Goal: Task Accomplishment & Management: Use online tool/utility

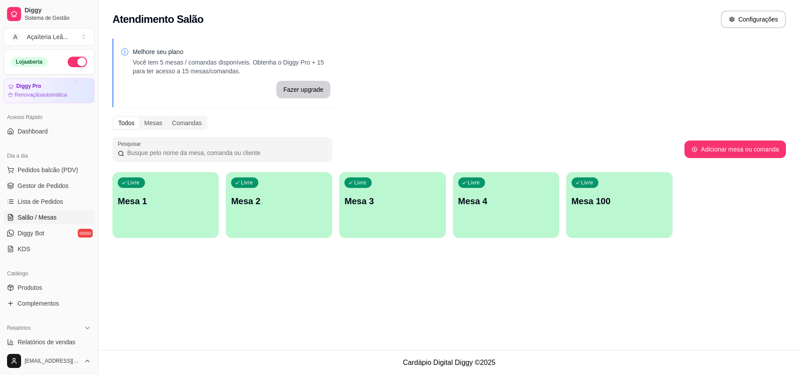
click at [32, 231] on span "Diggy Bot" at bounding box center [31, 233] width 27 height 9
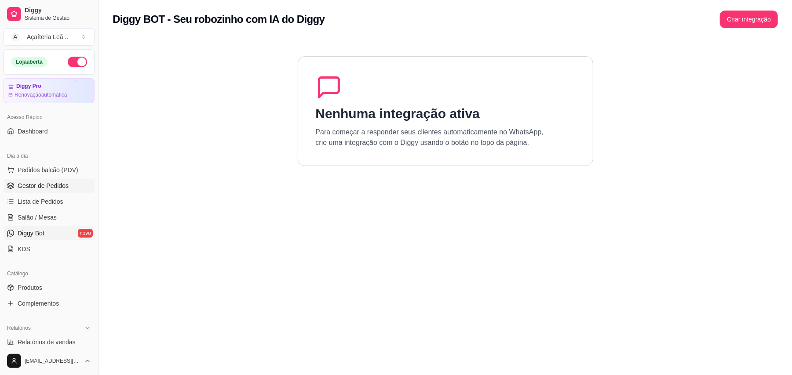
click at [42, 188] on span "Gestor de Pedidos" at bounding box center [43, 186] width 51 height 9
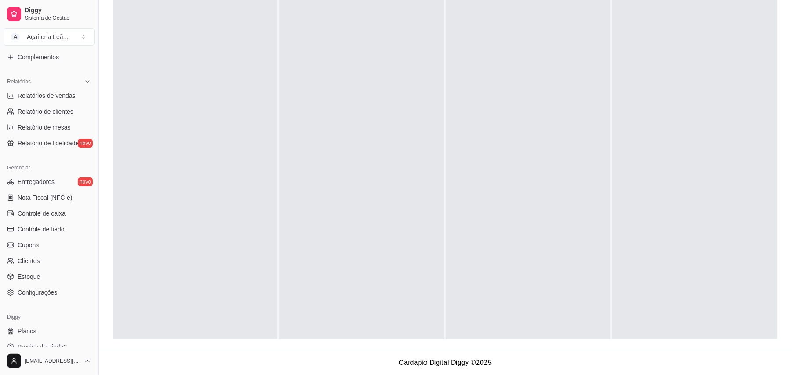
scroll to position [257, 0]
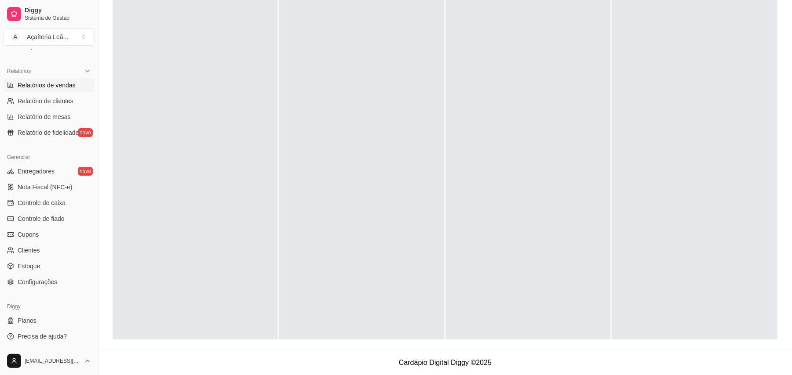
click at [69, 87] on span "Relatórios de vendas" at bounding box center [47, 85] width 58 height 9
select select "ALL"
select select "0"
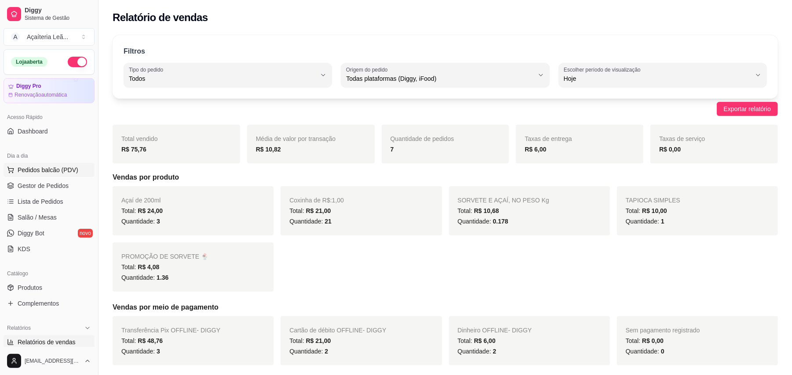
click at [57, 167] on span "Pedidos balcão (PDV)" at bounding box center [48, 170] width 61 height 9
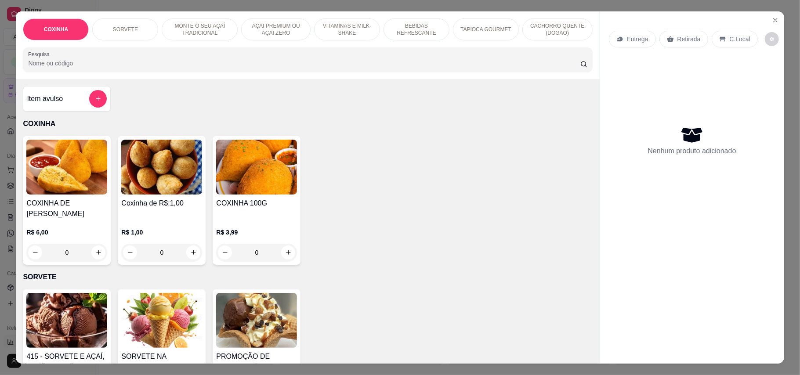
click at [168, 176] on img at bounding box center [161, 167] width 81 height 55
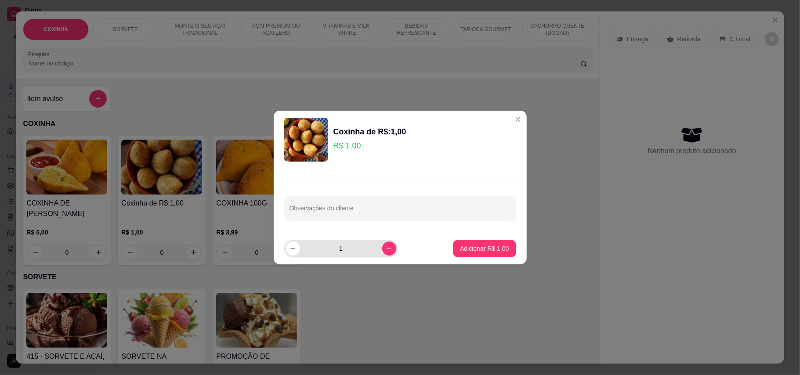
click at [346, 252] on input "1" at bounding box center [341, 249] width 82 height 18
type input "8"
click at [482, 249] on p "Adicionar R$ 8,00" at bounding box center [484, 248] width 47 height 8
type input "8"
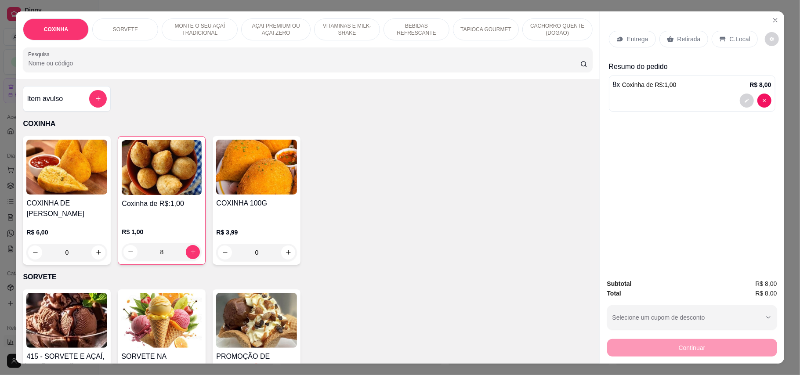
click at [697, 37] on div "Retirada" at bounding box center [684, 39] width 49 height 17
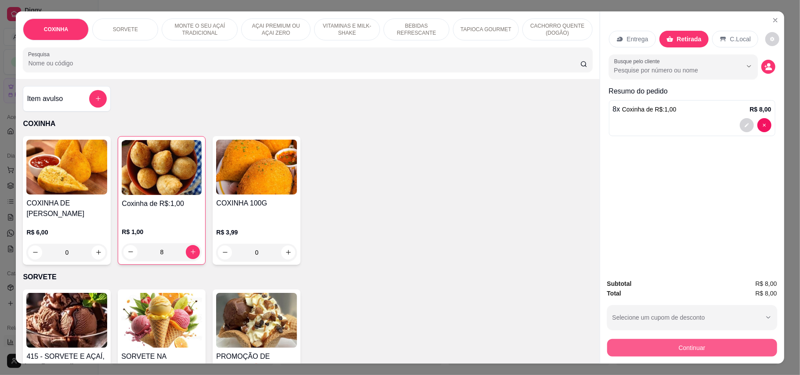
click at [679, 349] on button "Continuar" at bounding box center [693, 348] width 170 height 18
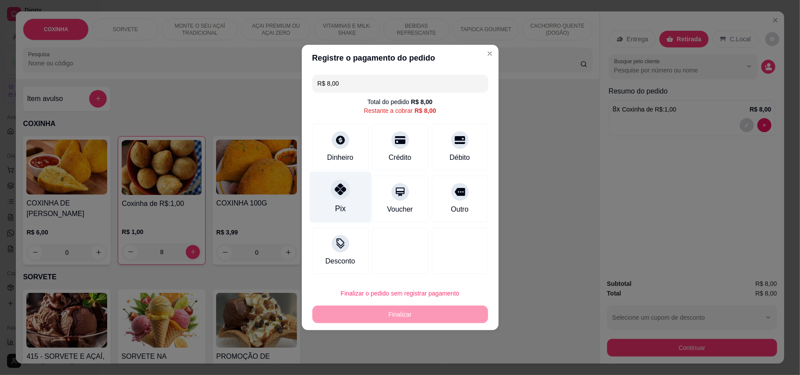
click at [338, 201] on div "Pix" at bounding box center [340, 197] width 62 height 51
type input "R$ 0,00"
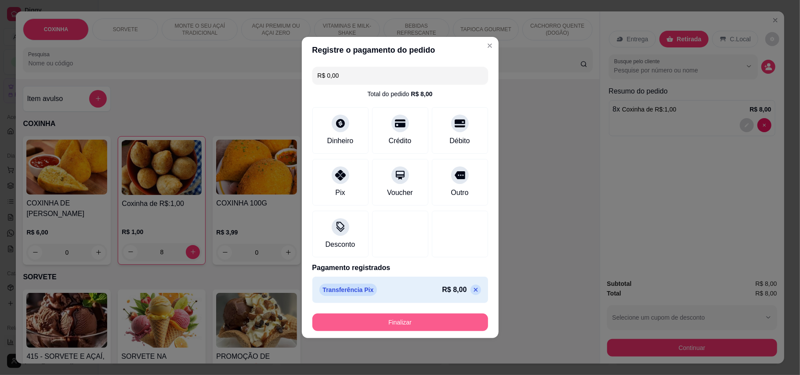
click at [395, 317] on button "Finalizar" at bounding box center [401, 323] width 176 height 18
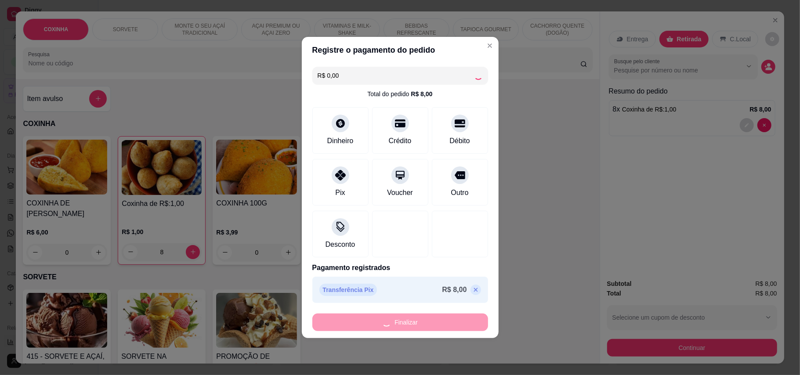
type input "0"
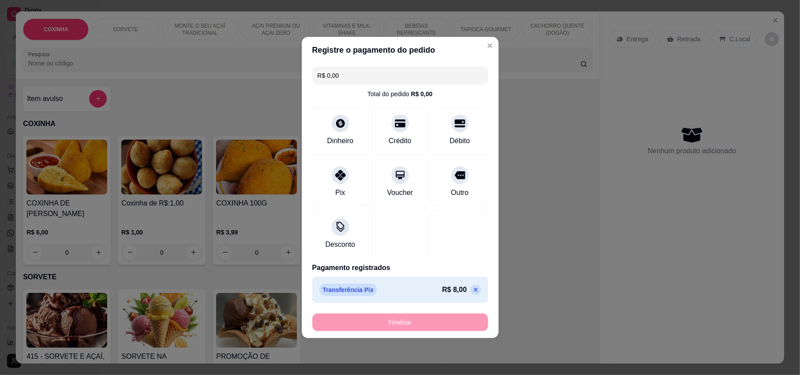
type input "-R$ 8,00"
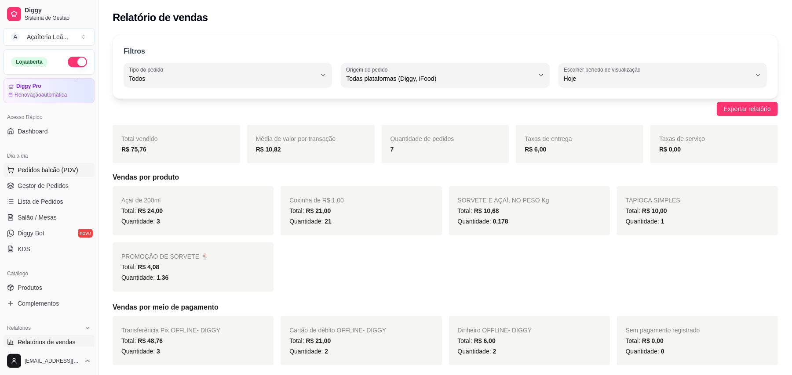
click at [53, 169] on span "Pedidos balcão (PDV)" at bounding box center [48, 170] width 61 height 9
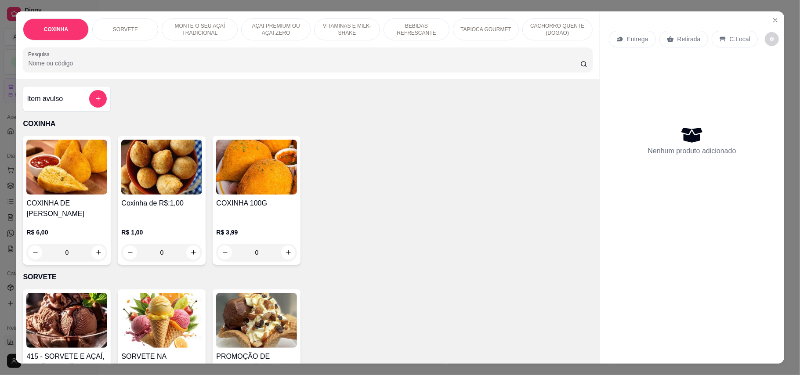
click at [164, 160] on img at bounding box center [161, 167] width 81 height 55
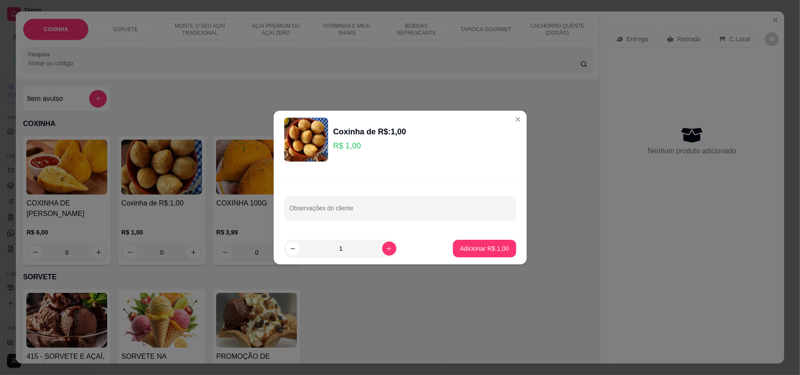
click at [365, 255] on input "1" at bounding box center [341, 249] width 82 height 18
type input "6"
click at [473, 244] on p "Adicionar R$ 6,00" at bounding box center [484, 248] width 49 height 9
type input "6"
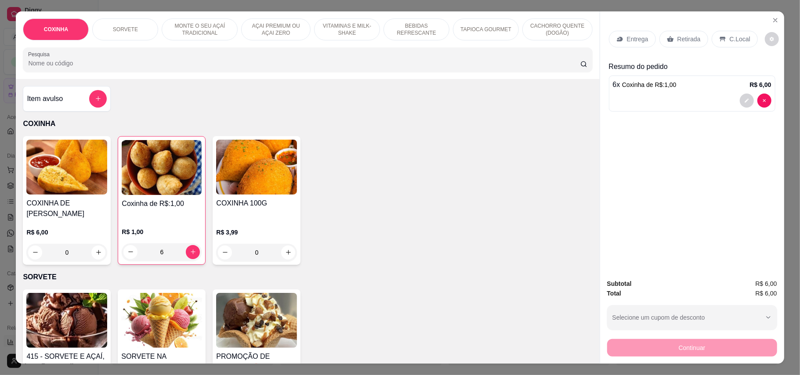
click at [681, 37] on p "Retirada" at bounding box center [689, 39] width 23 height 9
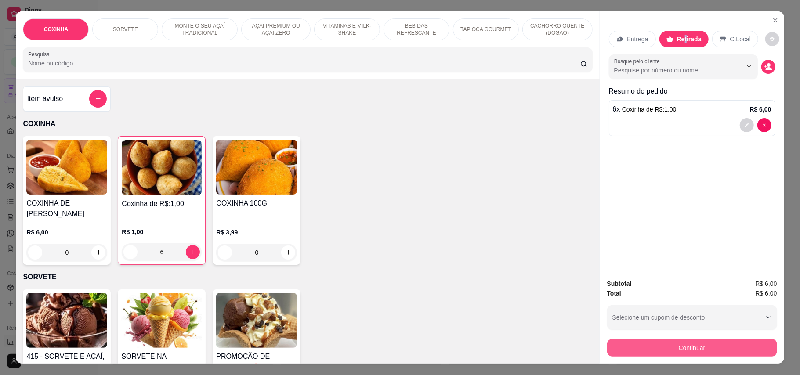
click at [673, 343] on button "Continuar" at bounding box center [693, 348] width 170 height 18
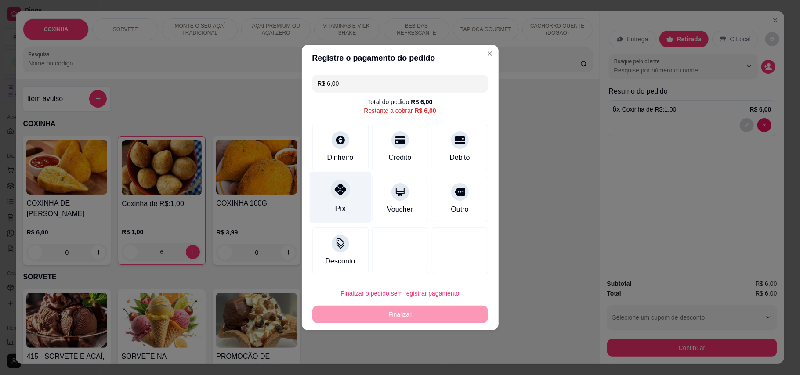
click at [325, 200] on div "Pix" at bounding box center [340, 197] width 62 height 51
type input "R$ 0,00"
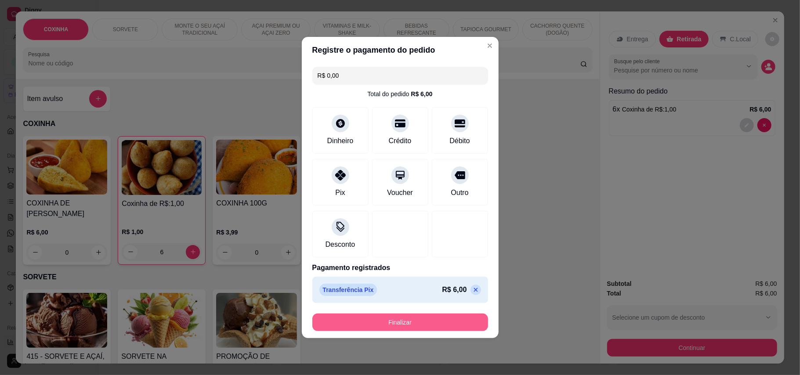
click at [461, 319] on button "Finalizar" at bounding box center [401, 323] width 176 height 18
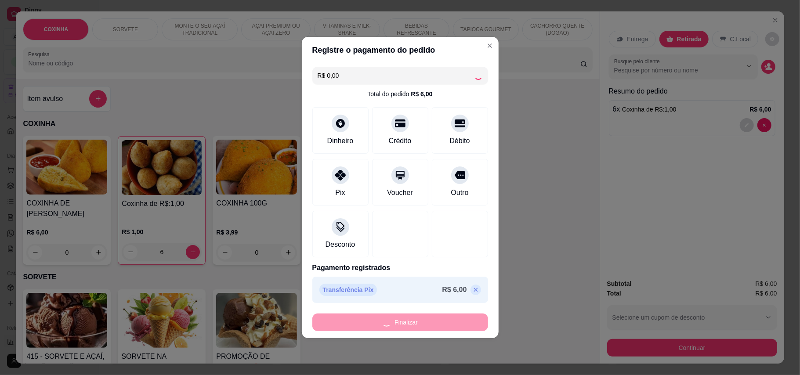
type input "0"
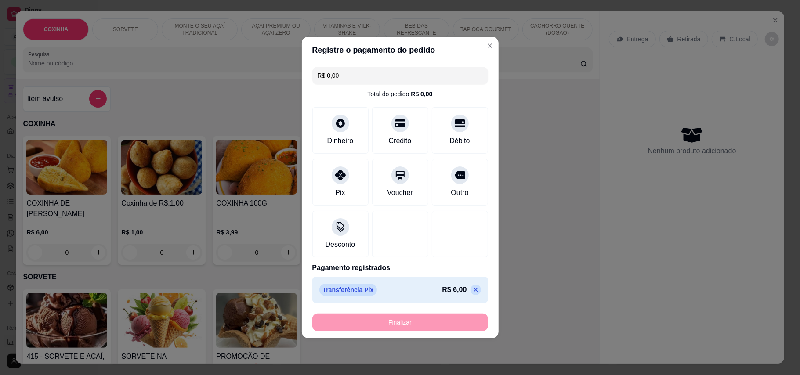
type input "-R$ 6,00"
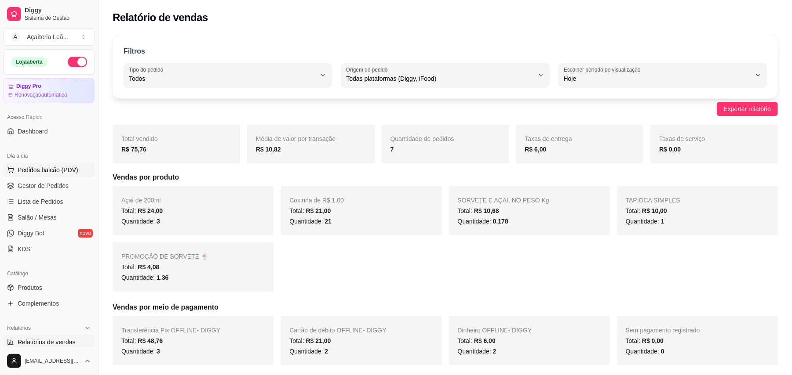
click at [67, 176] on button "Pedidos balcão (PDV)" at bounding box center [49, 170] width 91 height 14
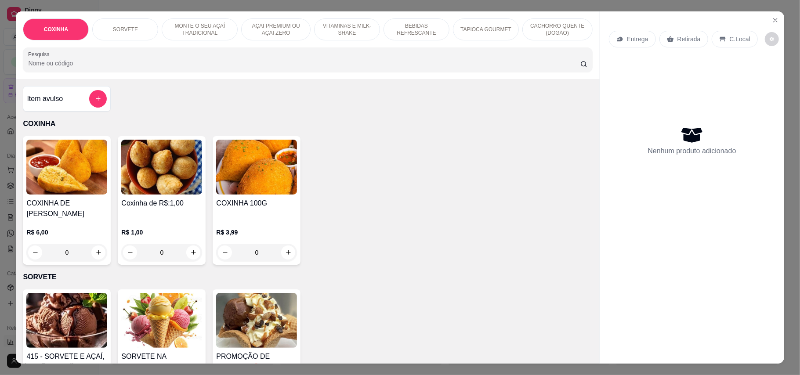
click at [170, 170] on img at bounding box center [161, 167] width 81 height 55
